Goal: Task Accomplishment & Management: Use online tool/utility

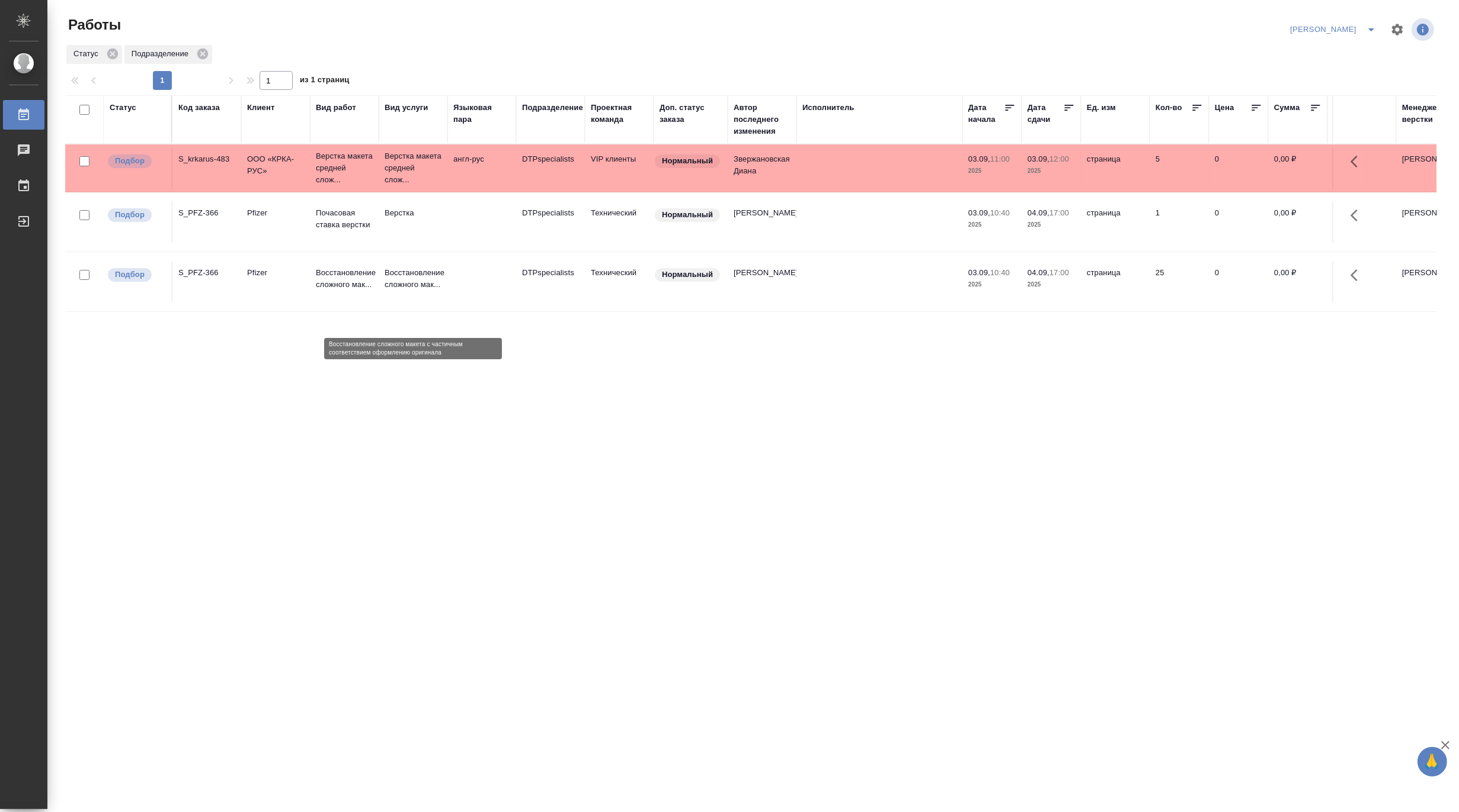
click at [412, 291] on p "Восстановление сложного мак..." at bounding box center [413, 279] width 57 height 24
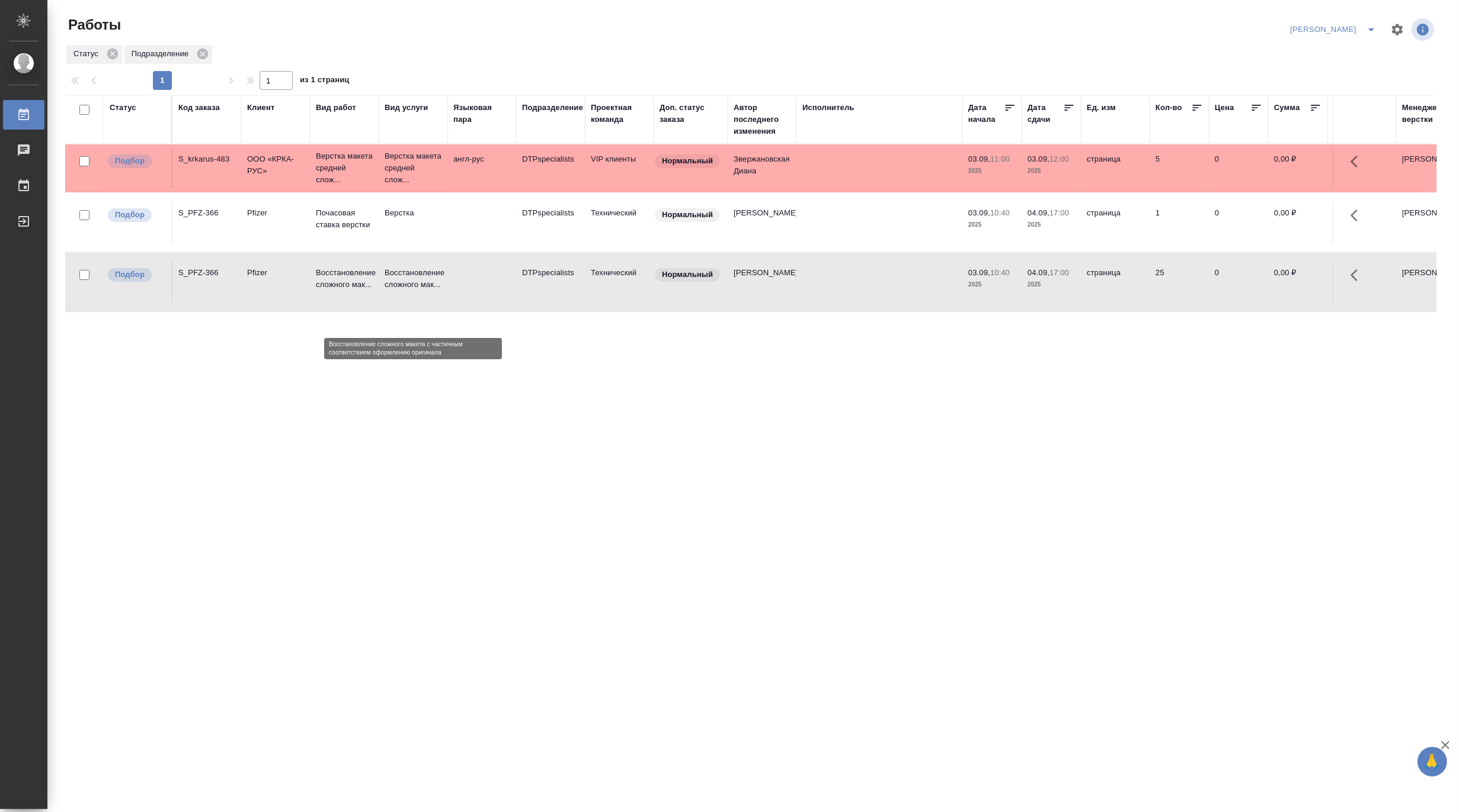
click at [412, 291] on p "Восстановление сложного мак..." at bounding box center [413, 279] width 57 height 24
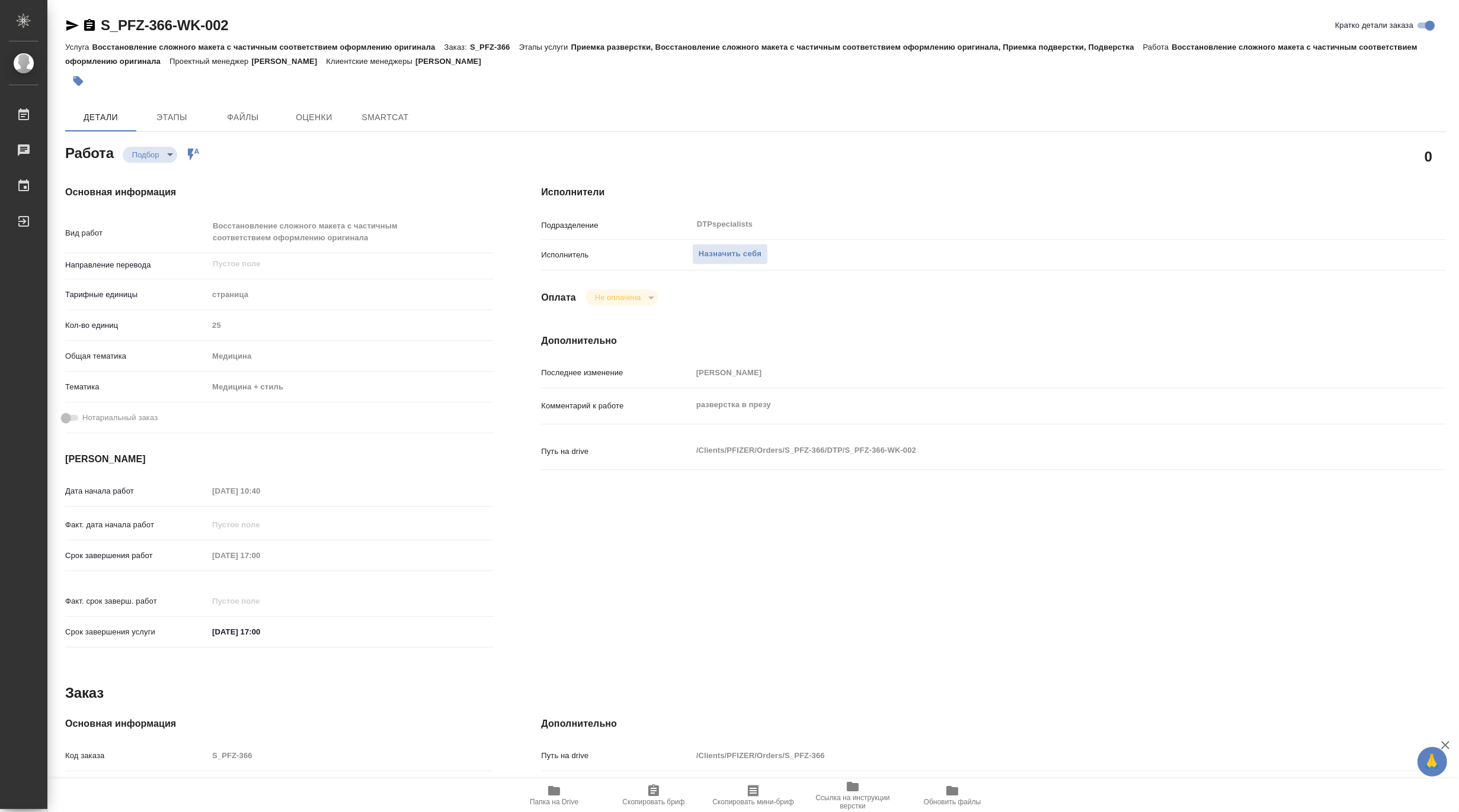
type textarea "x"
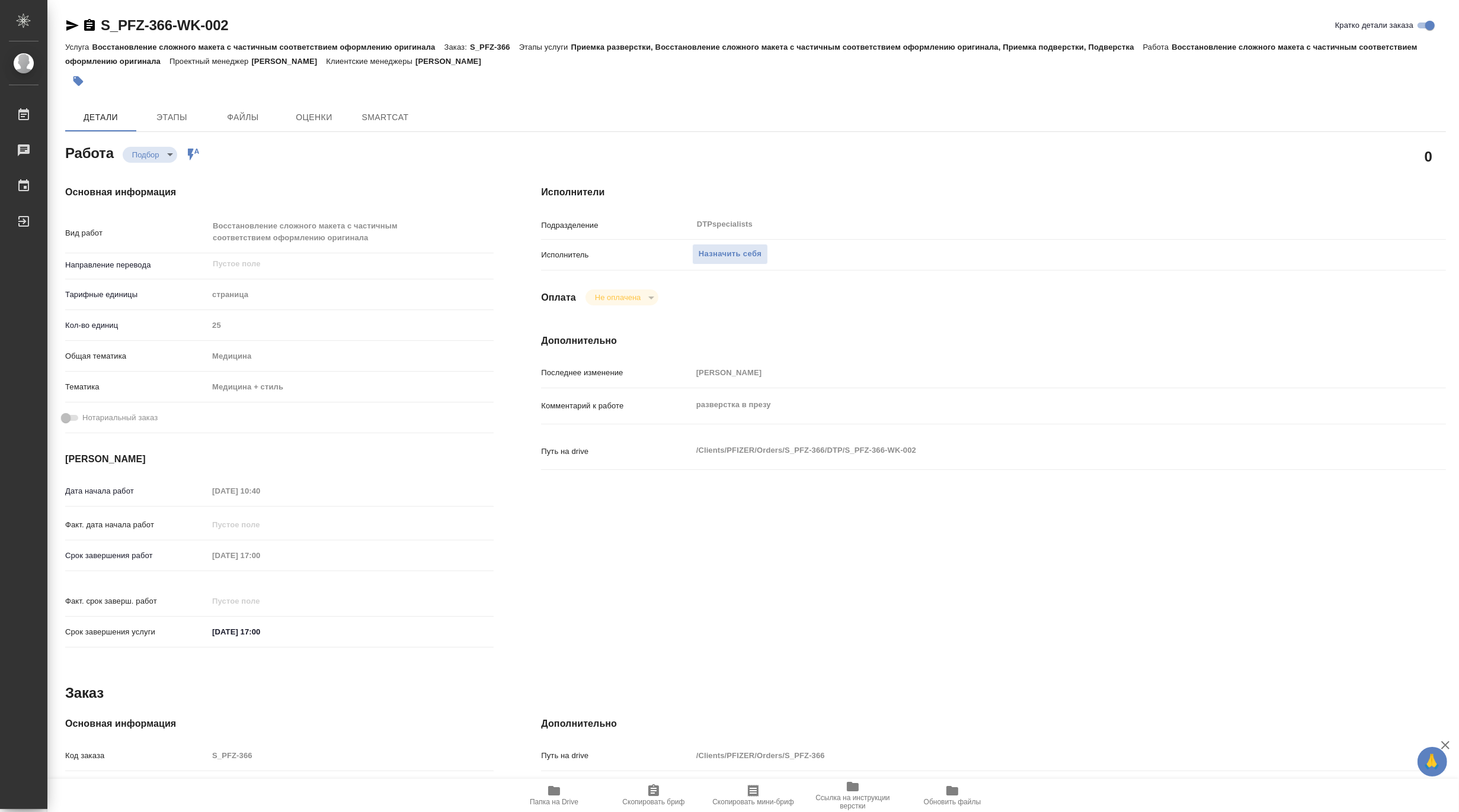
type textarea "x"
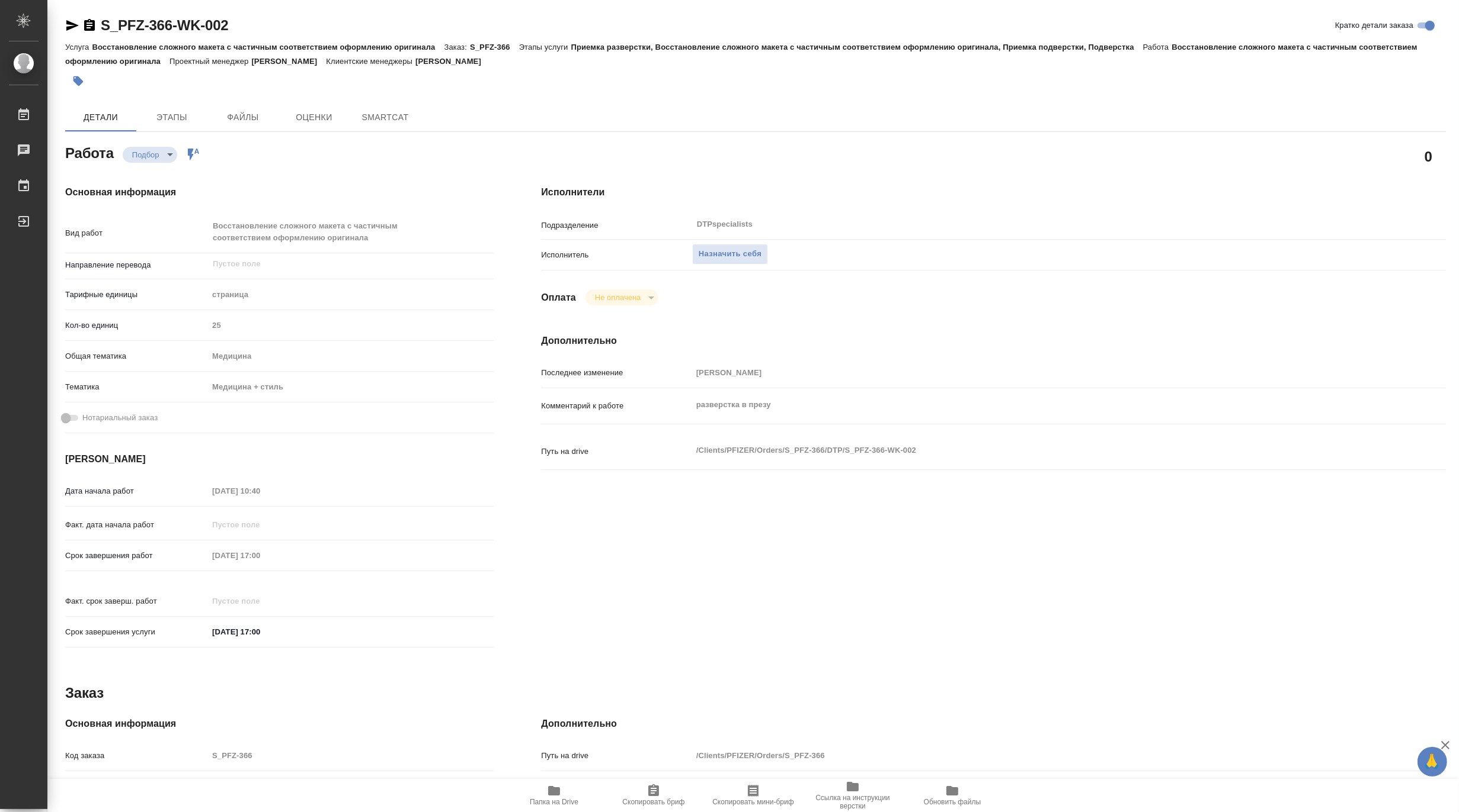
type textarea "x"
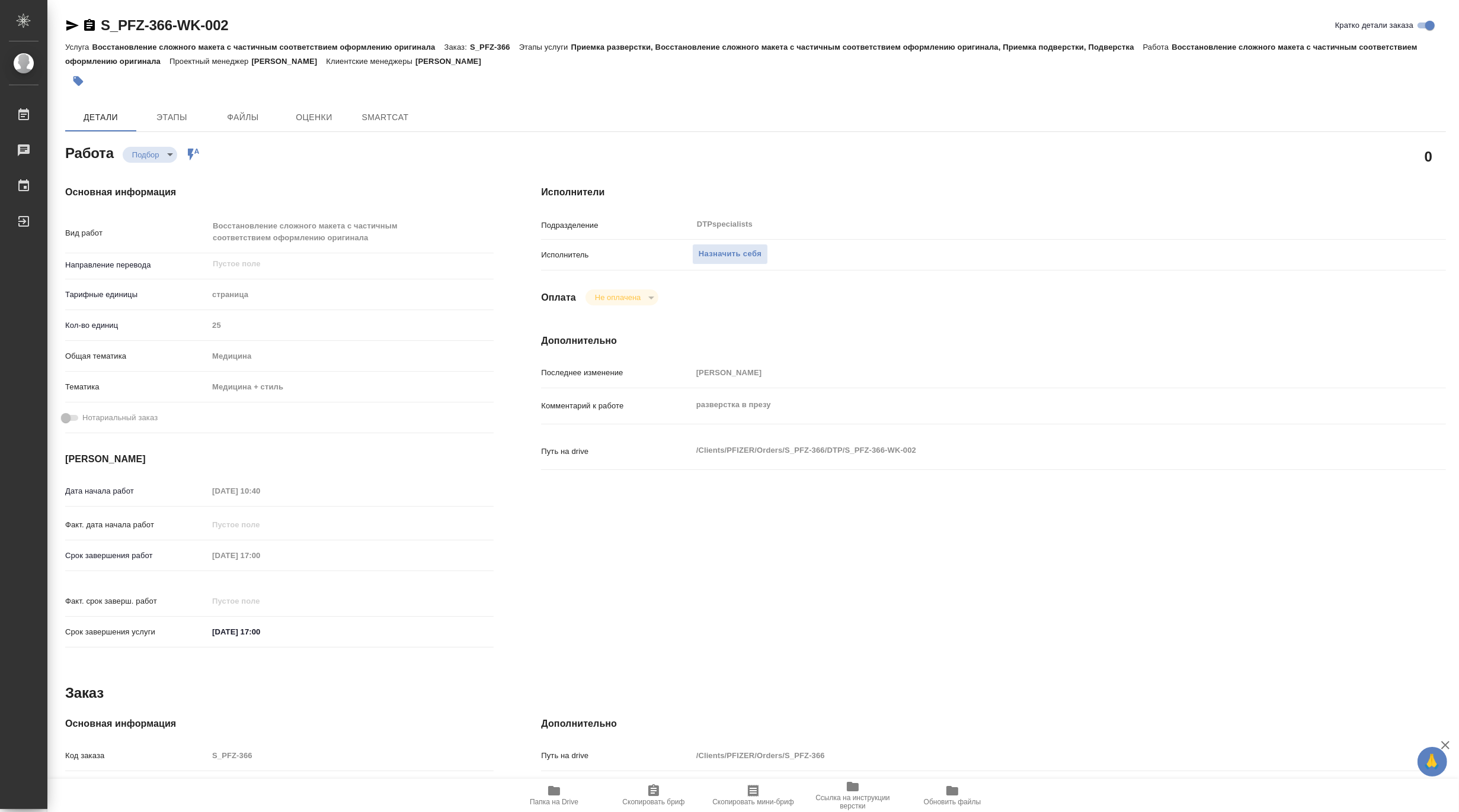
type textarea "x"
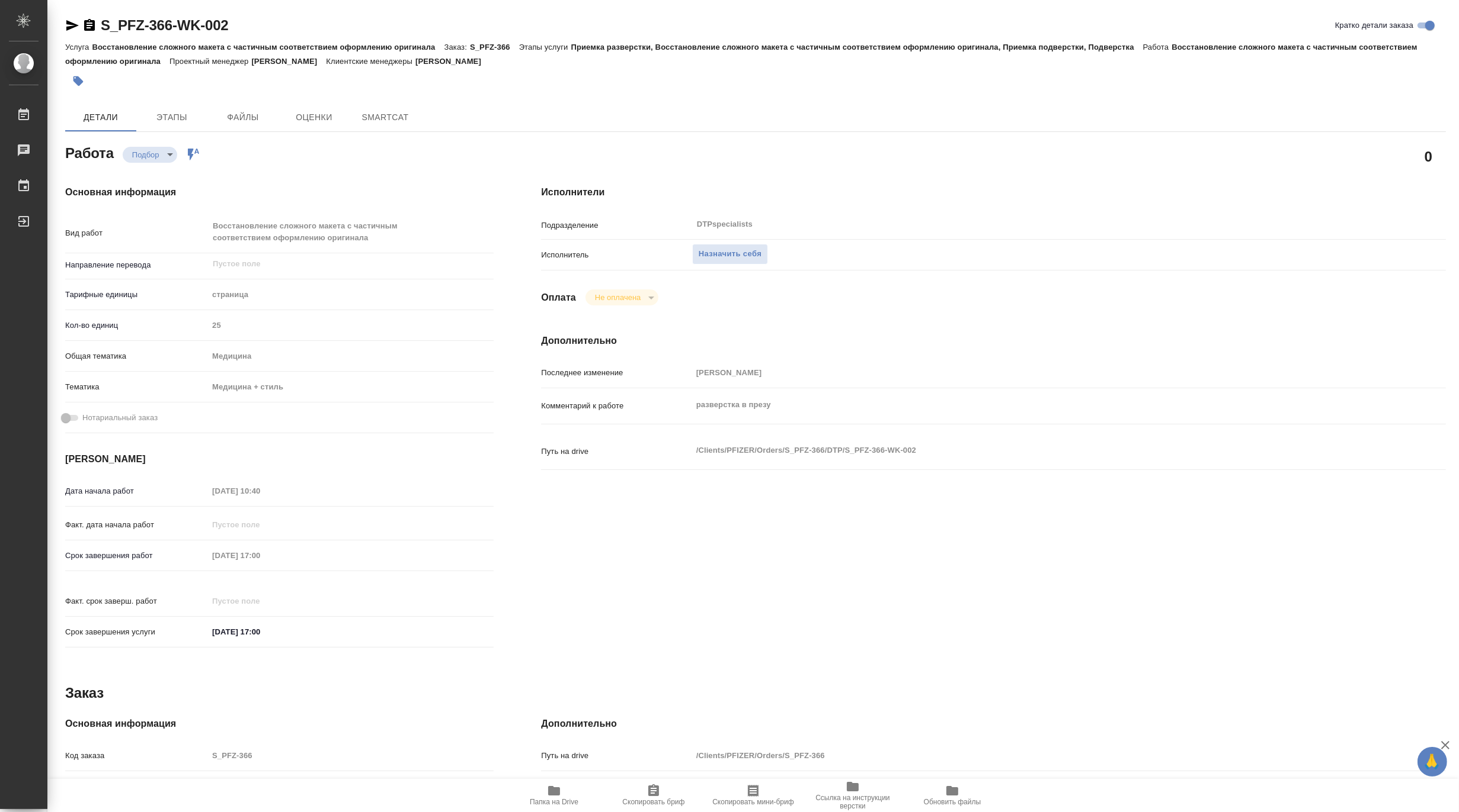
type textarea "x"
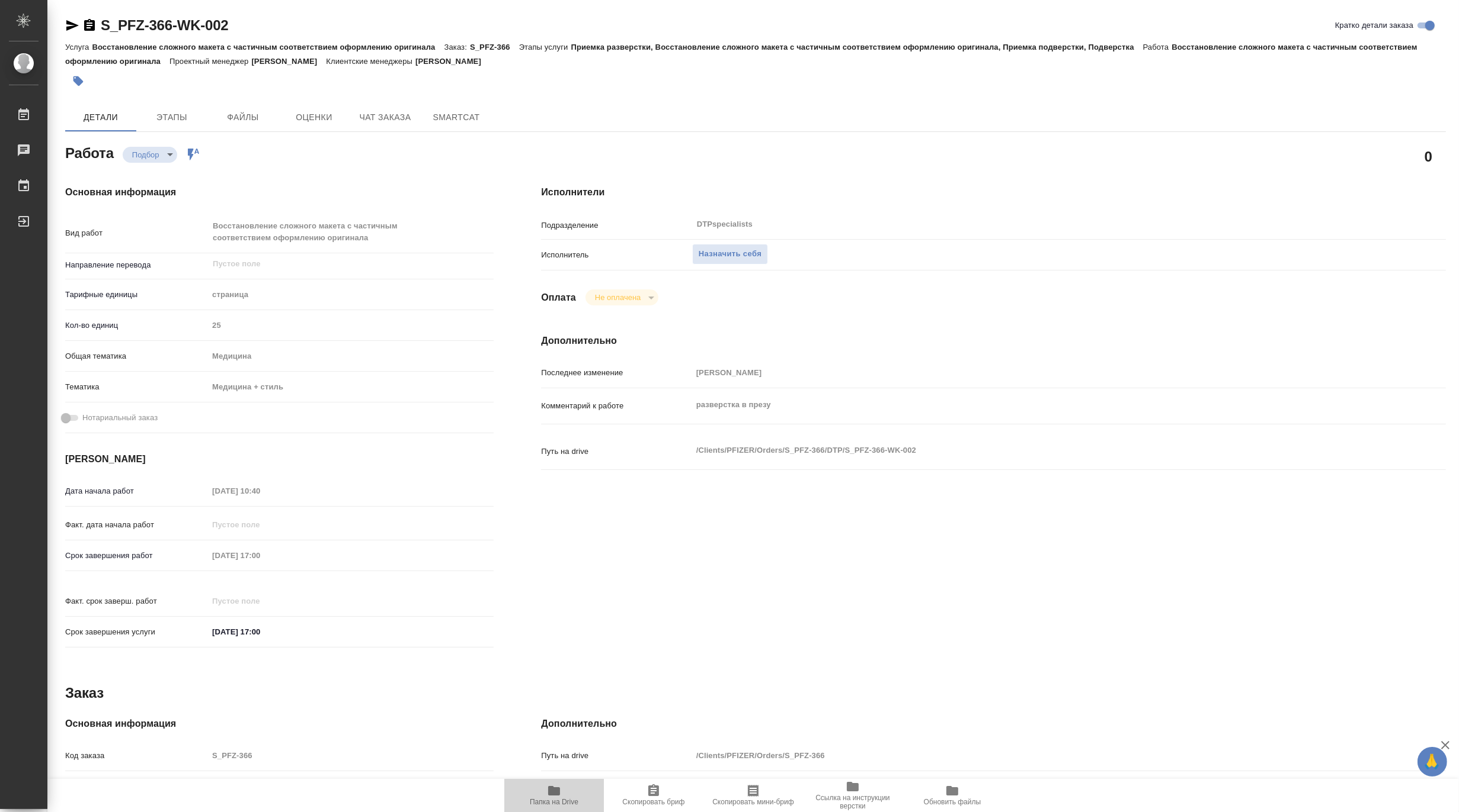
click at [543, 794] on span "Папка на Drive" at bounding box center [554, 795] width 85 height 23
type textarea "x"
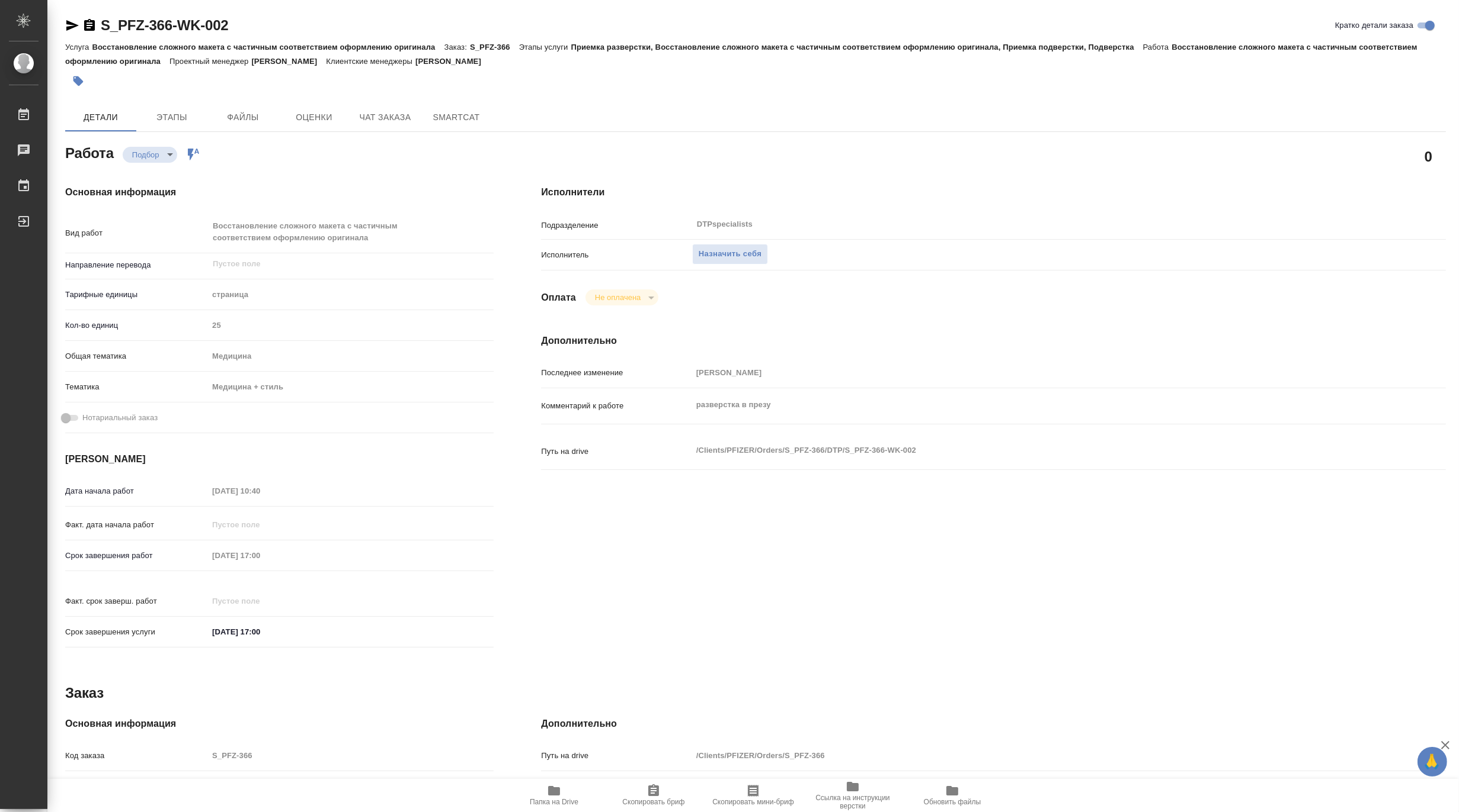
type textarea "x"
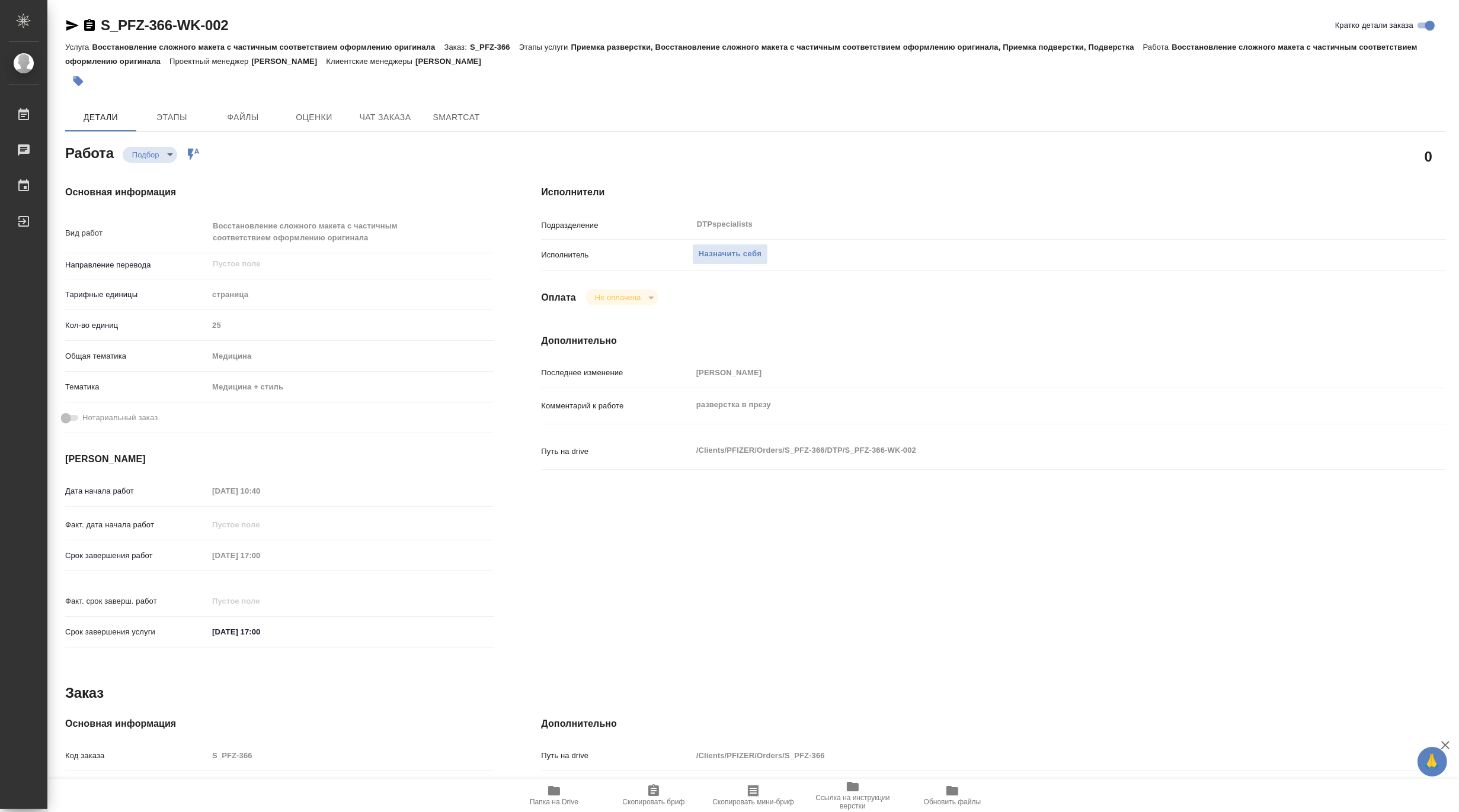
type textarea "x"
